Goal: Navigation & Orientation: Find specific page/section

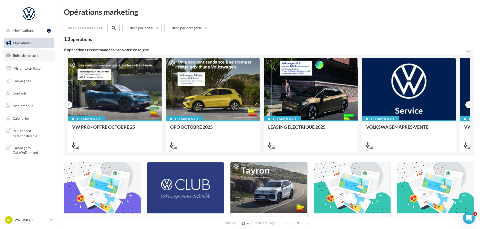
click at [35, 58] on link "Boîte de réception" at bounding box center [29, 55] width 52 height 11
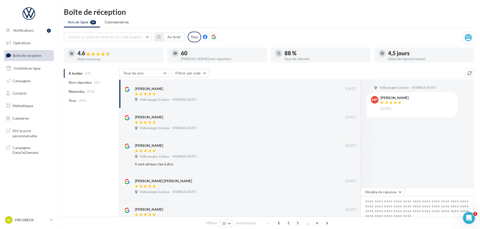
click at [32, 225] on div "VL VW LISIEUX vw-lis-vau" at bounding box center [29, 222] width 58 height 14
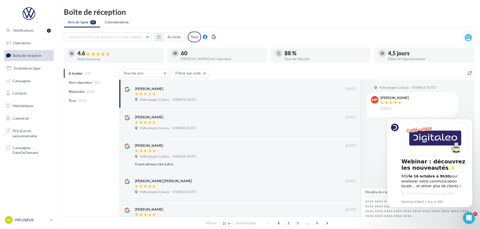
click at [32, 221] on p "VW LISIEUX" at bounding box center [31, 219] width 33 height 5
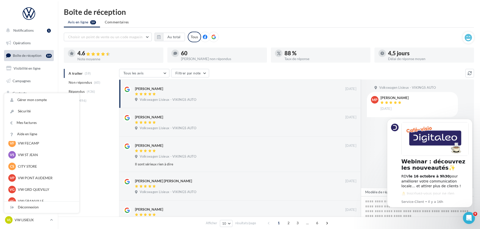
scroll to position [100, 0]
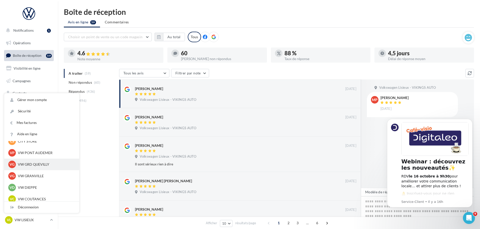
click at [36, 165] on p "VW GRD QUEVILLY" at bounding box center [45, 164] width 55 height 5
